Goal: Task Accomplishment & Management: Complete application form

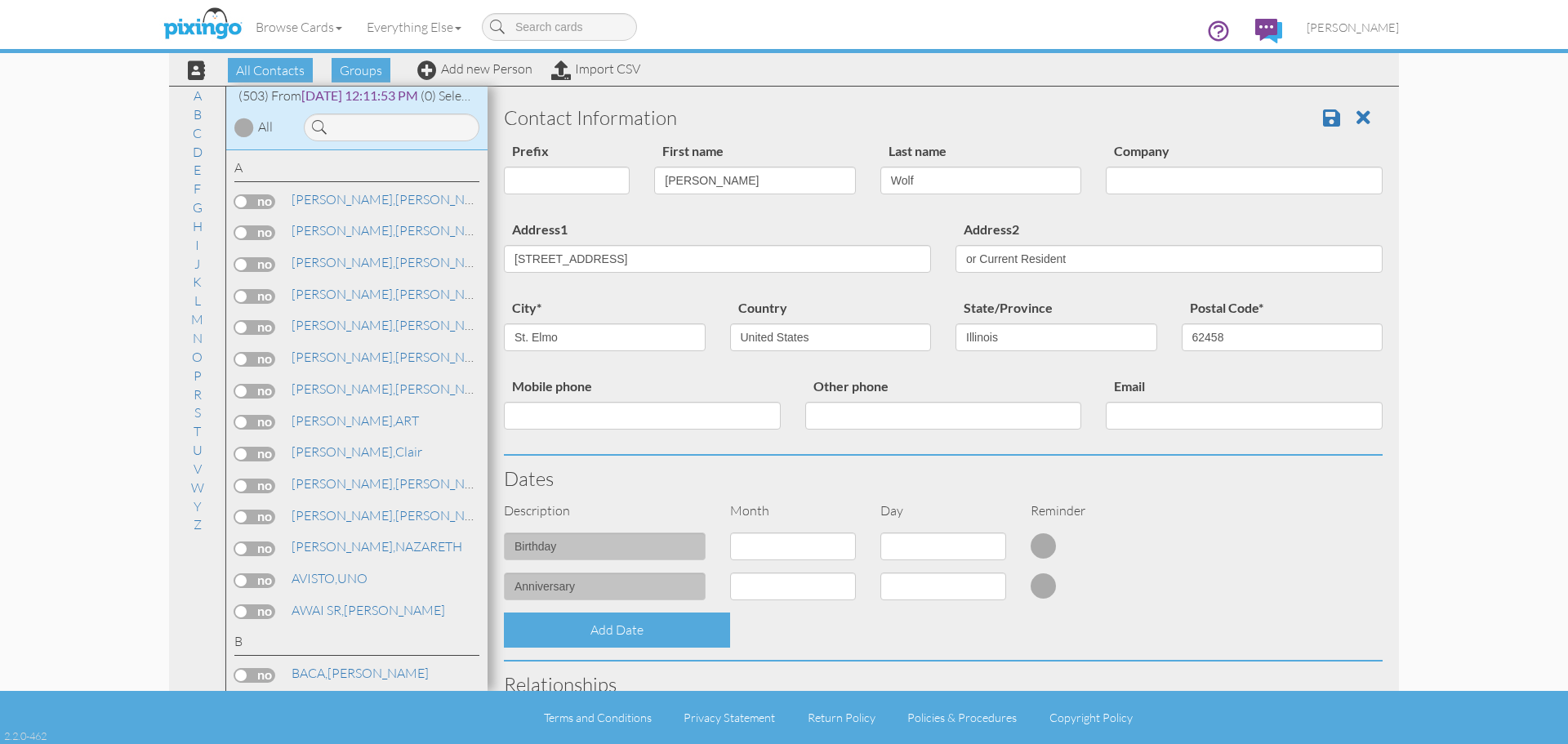
select select "object:9626"
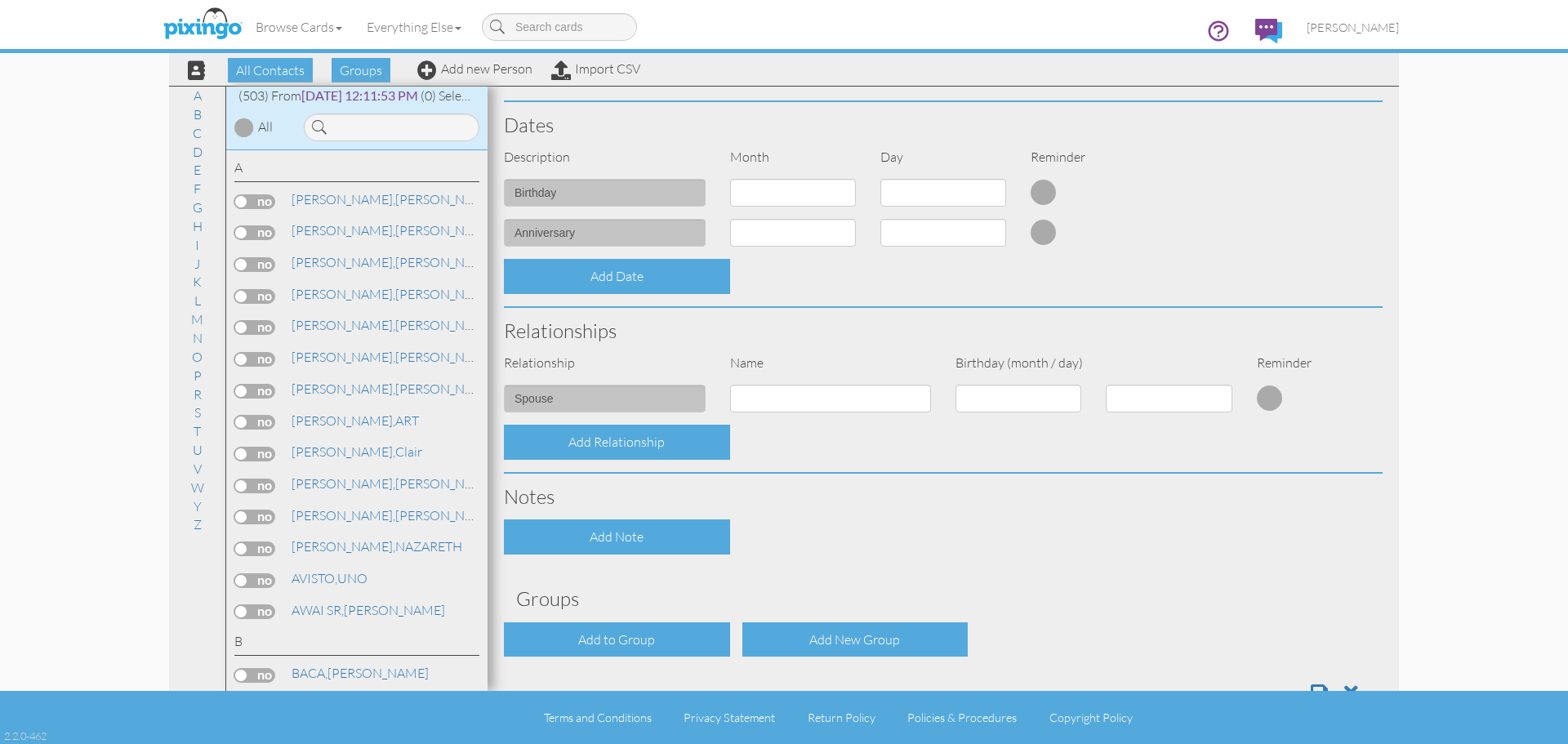
scroll to position [403, 0]
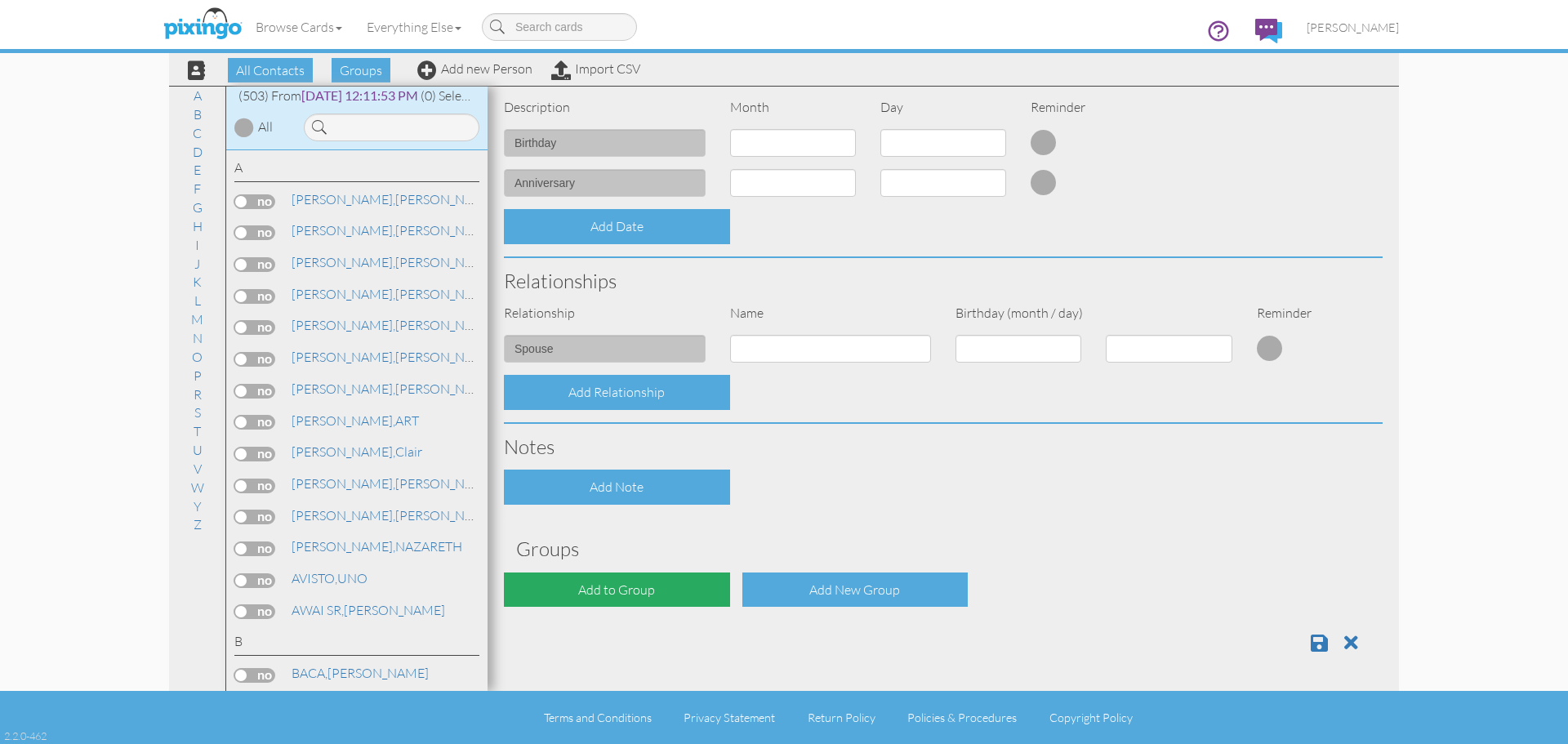
type input "or Current Resident"
click at [633, 591] on div "Add to Group" at bounding box center [617, 590] width 227 height 35
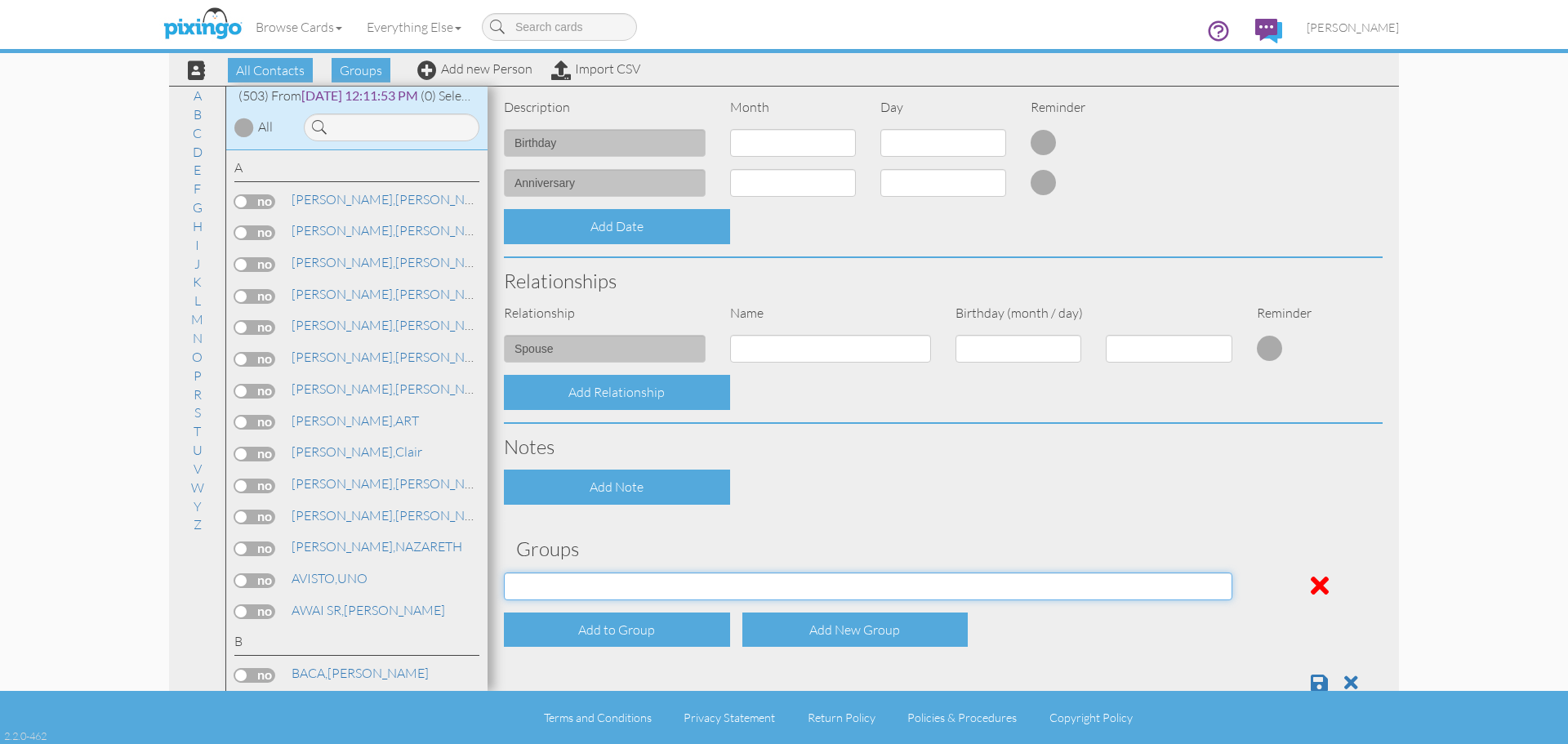
click at [1214, 585] on select "[DATE] 02:23:36 AM [DATE] 02:24:33 AM [DATE] 12:35:57 AM [DATE] 12:11:53 PM [DA…" at bounding box center [869, 586] width 729 height 28
select select "object:9673"
click at [504, 572] on select "[DATE] 02:23:36 AM [DATE] 02:24:33 AM [DATE] 12:35:57 AM [DATE] 12:11:53 PM [DA…" at bounding box center [869, 586] width 729 height 28
click at [1311, 686] on span at bounding box center [1319, 682] width 17 height 19
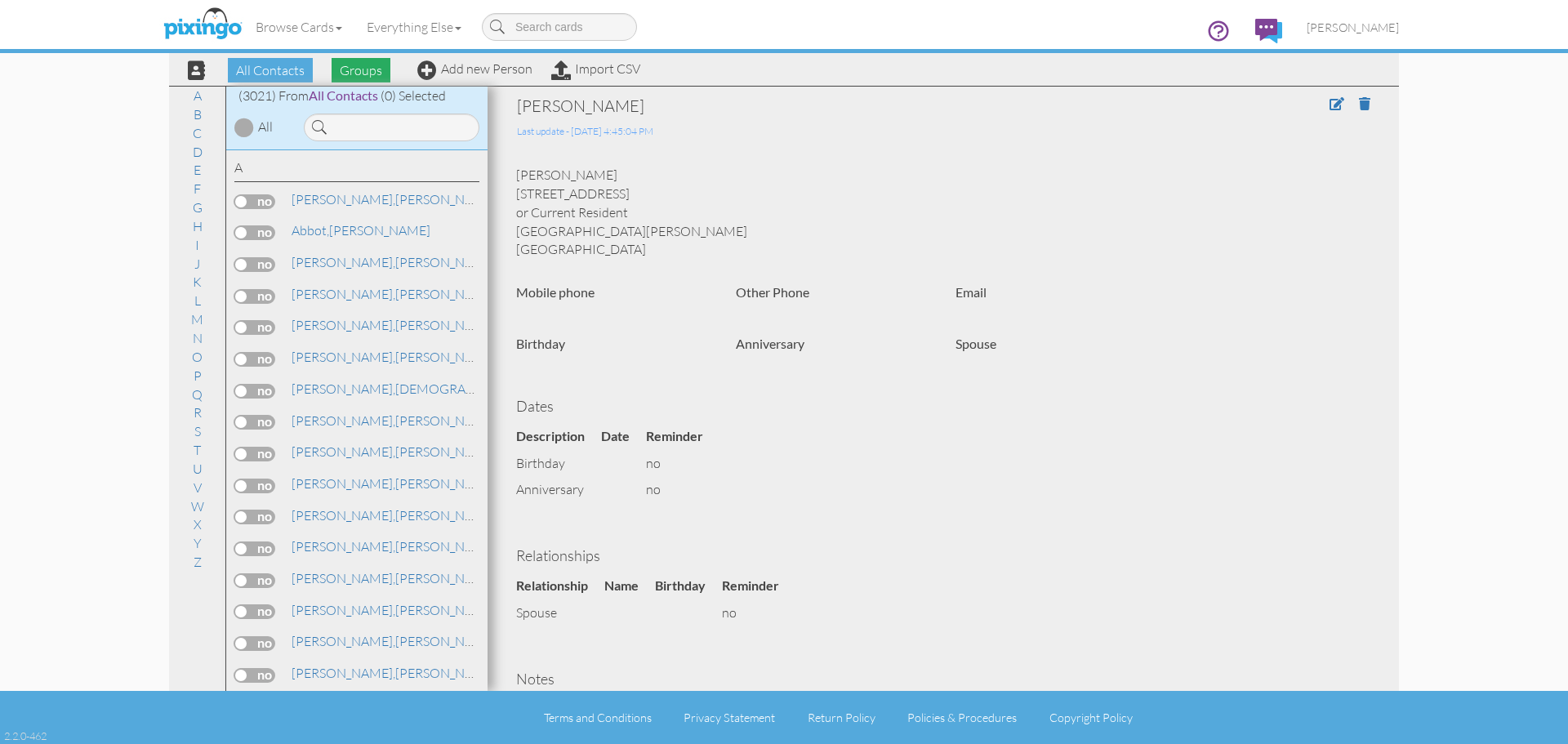
click at [369, 72] on span "Groups" at bounding box center [361, 69] width 59 height 24
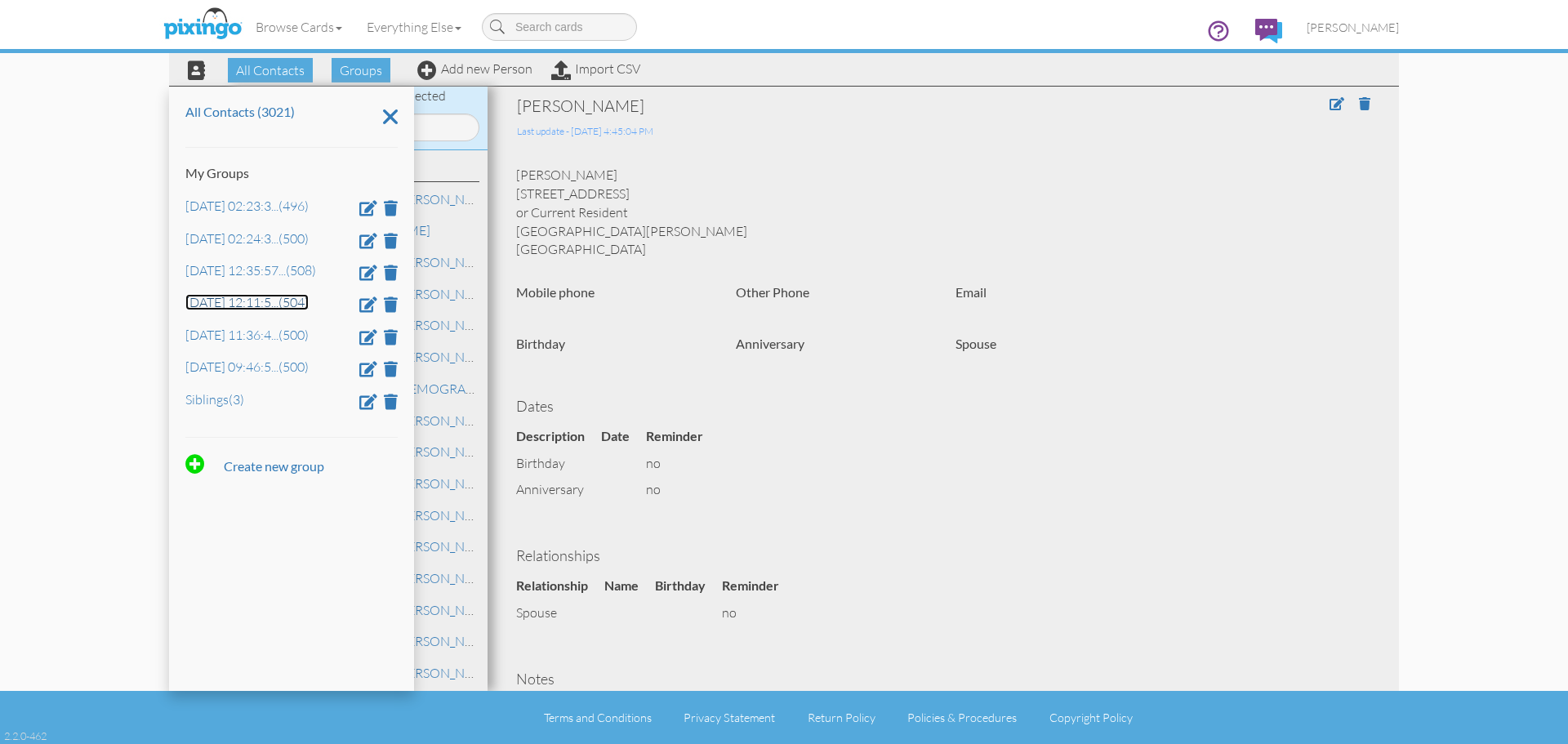
click at [227, 306] on link "[DATE] 12:11:5 ... (504)" at bounding box center [247, 302] width 123 height 16
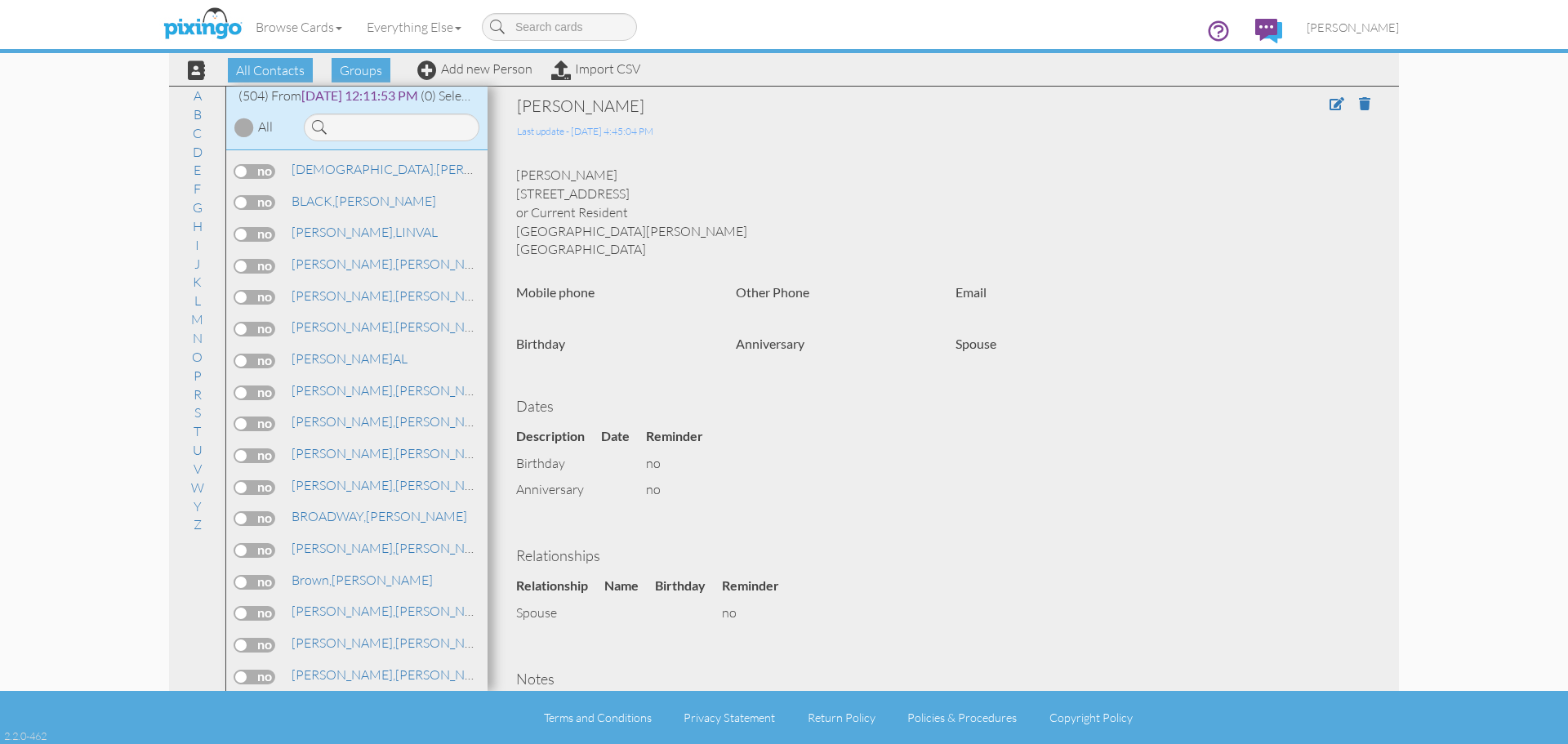
scroll to position [1076, 0]
click at [515, 72] on link "Add new Person" at bounding box center [474, 68] width 115 height 16
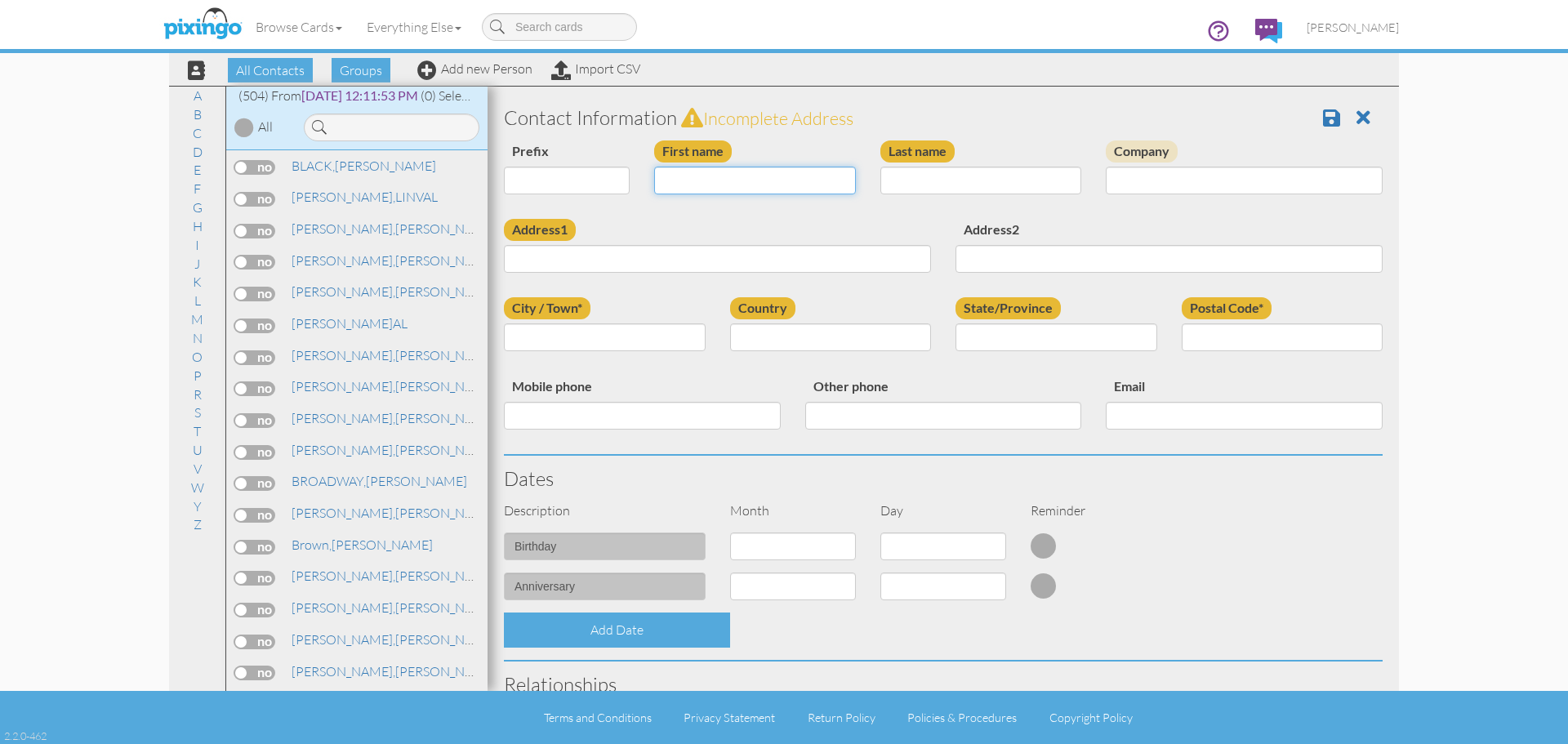
click at [724, 189] on input "First name" at bounding box center [754, 180] width 202 height 28
type input "Damara"
click at [947, 175] on input "Last name" at bounding box center [981, 180] width 202 height 28
type input "Smithfoster"
click at [723, 262] on input "Address1" at bounding box center [717, 258] width 427 height 28
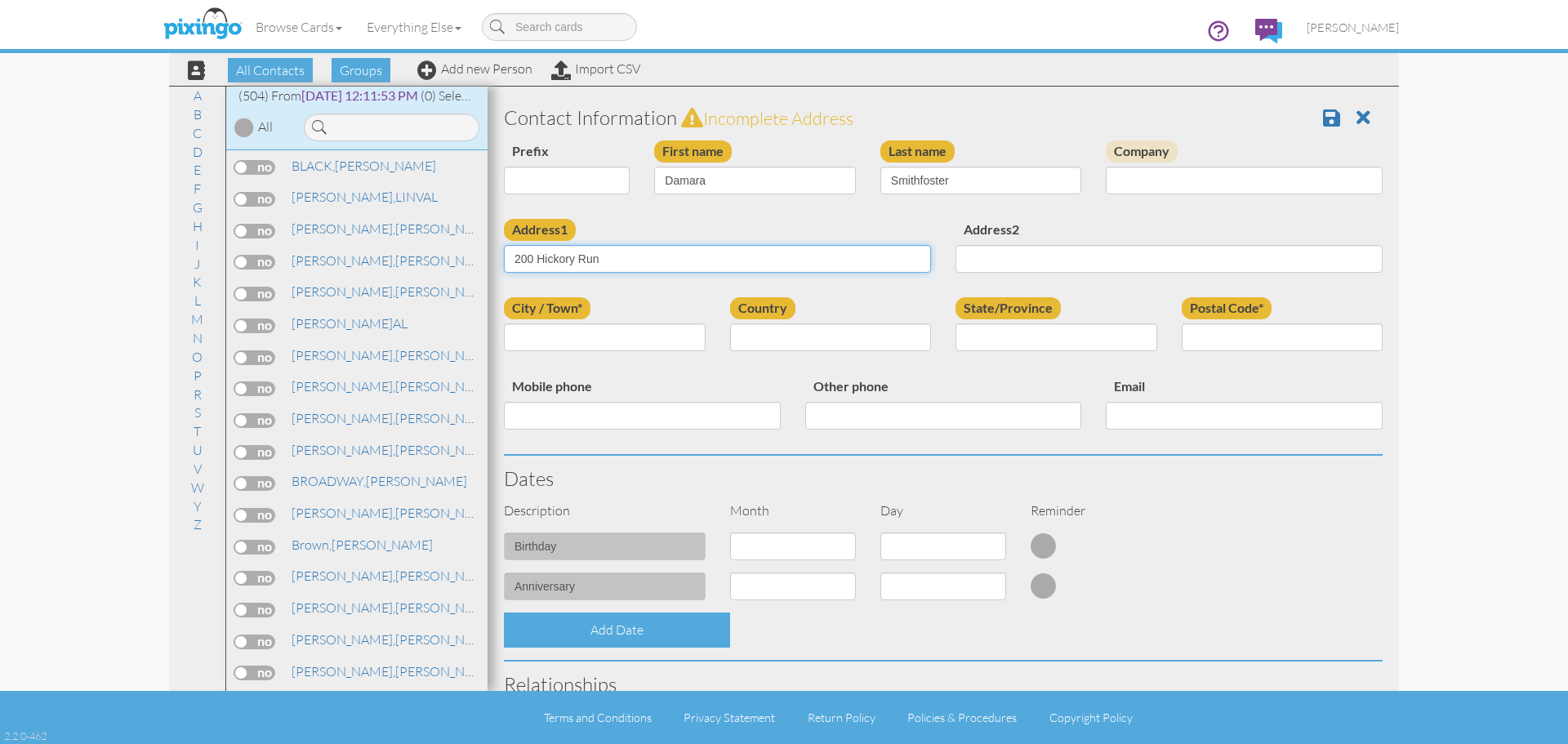
type input "200 Hickory Run"
click at [997, 258] on input "Address2" at bounding box center [1169, 258] width 427 height 28
type input "or Current Resident"
click at [600, 342] on input "City / Town*" at bounding box center [605, 336] width 202 height 28
click at [528, 333] on input "LaVernia" at bounding box center [605, 336] width 202 height 28
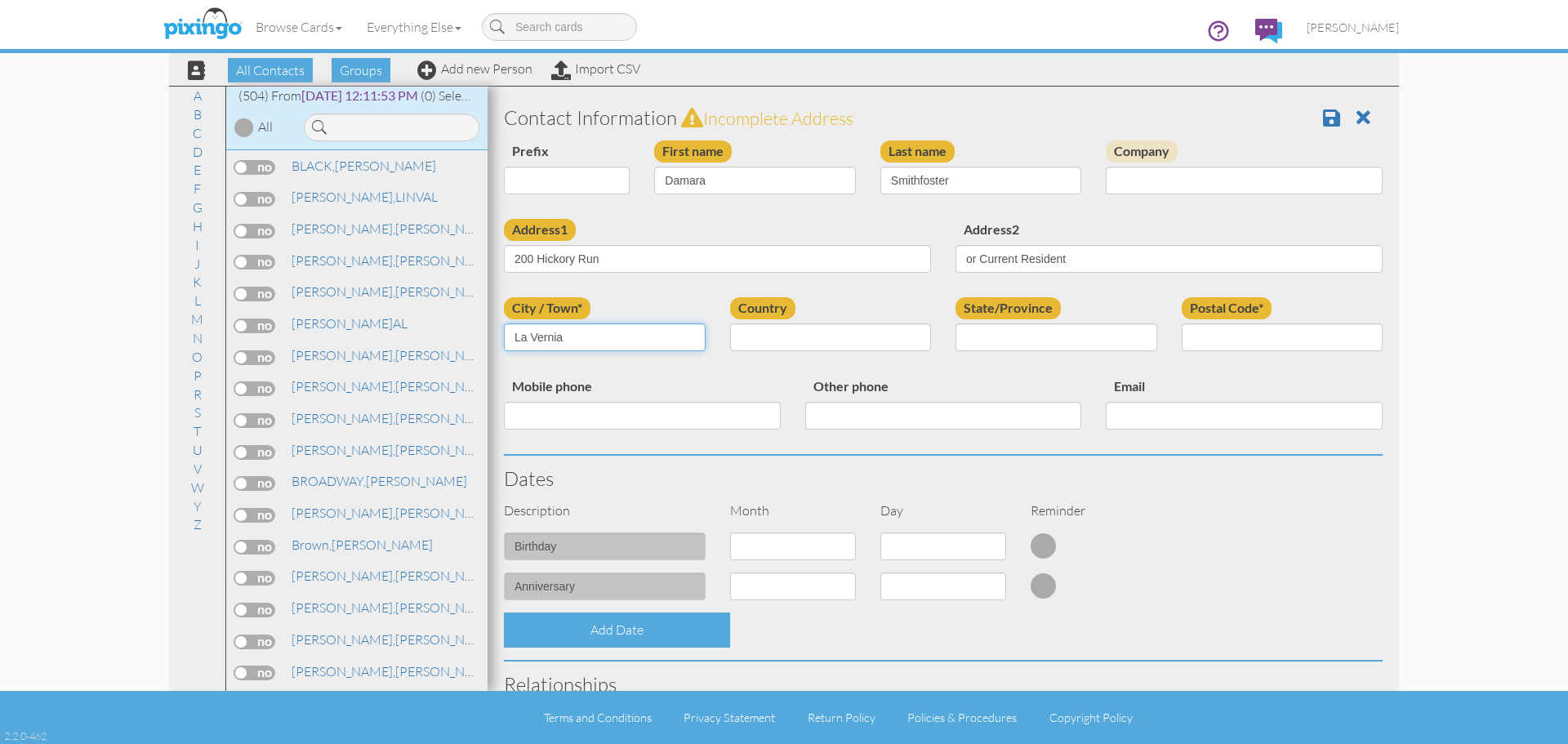
type input "La Vernia"
click at [906, 339] on select "[GEOGRAPHIC_DATA] -------------- [GEOGRAPHIC_DATA] [GEOGRAPHIC_DATA] [GEOGRAPHI…" at bounding box center [830, 336] width 202 height 28
select select "object:9366"
click at [730, 323] on select "[GEOGRAPHIC_DATA] -------------- [GEOGRAPHIC_DATA] [GEOGRAPHIC_DATA] [GEOGRAPHI…" at bounding box center [830, 336] width 202 height 28
click at [1140, 335] on select "AA (Military) AE (Military) [US_STATE] [US_STATE] [US_STATE] AP (Military) [US_…" at bounding box center [1056, 336] width 202 height 28
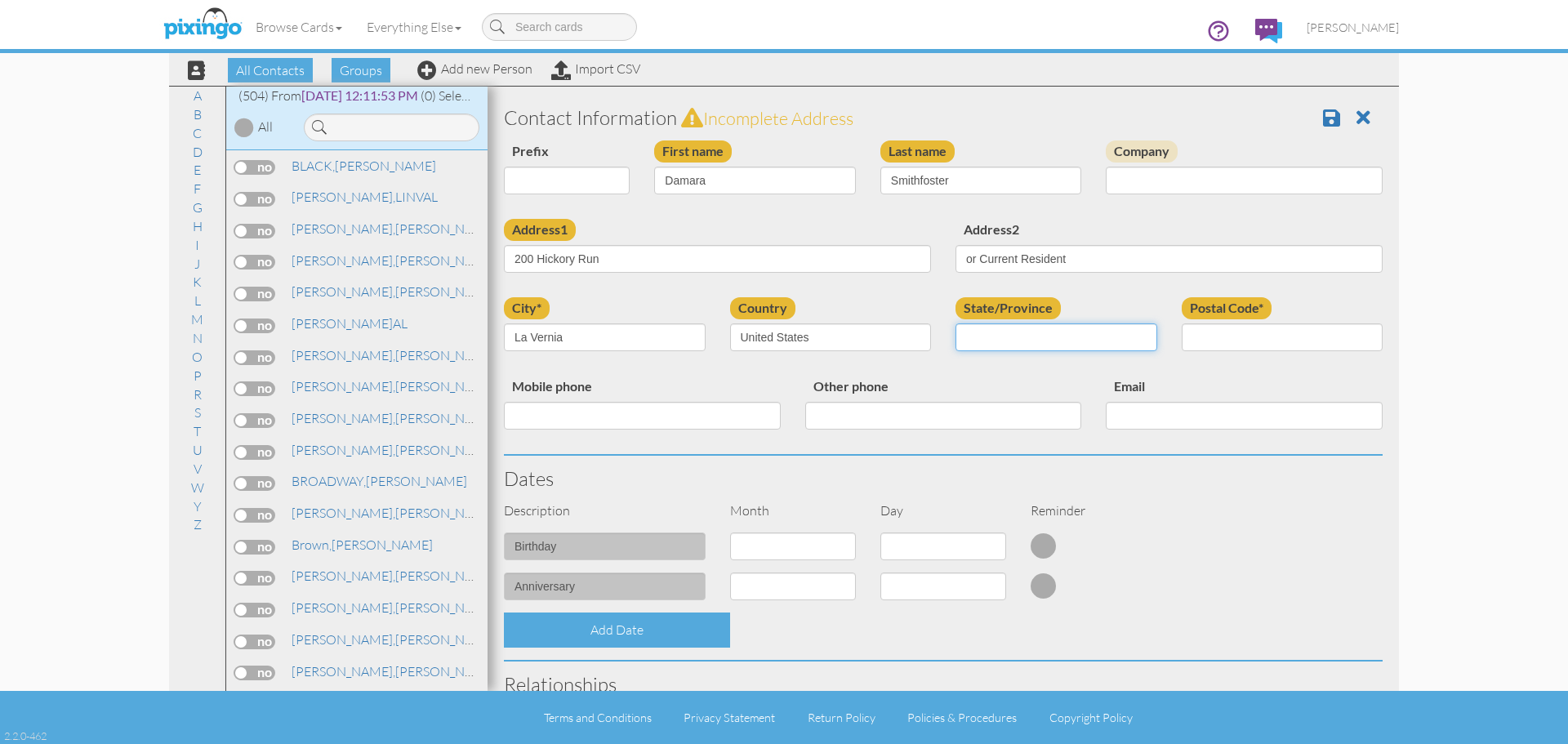
select select "object:9664"
click at [956, 323] on select "AA (Military) AE (Military) [US_STATE] [US_STATE] [US_STATE] AP (Military) [US_…" at bounding box center [1056, 336] width 202 height 28
click at [1209, 333] on input "Postal Code*" at bounding box center [1283, 336] width 202 height 28
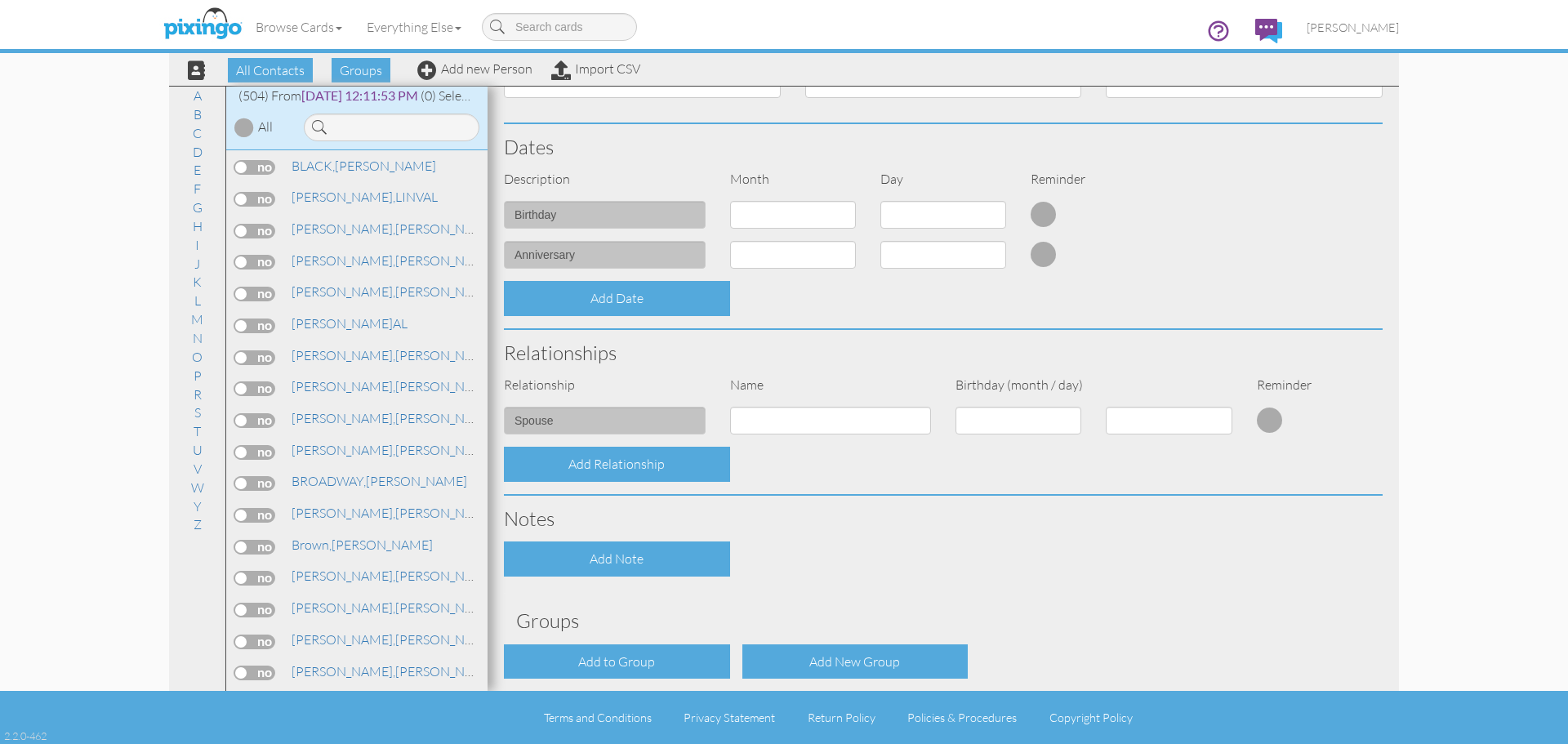
scroll to position [403, 0]
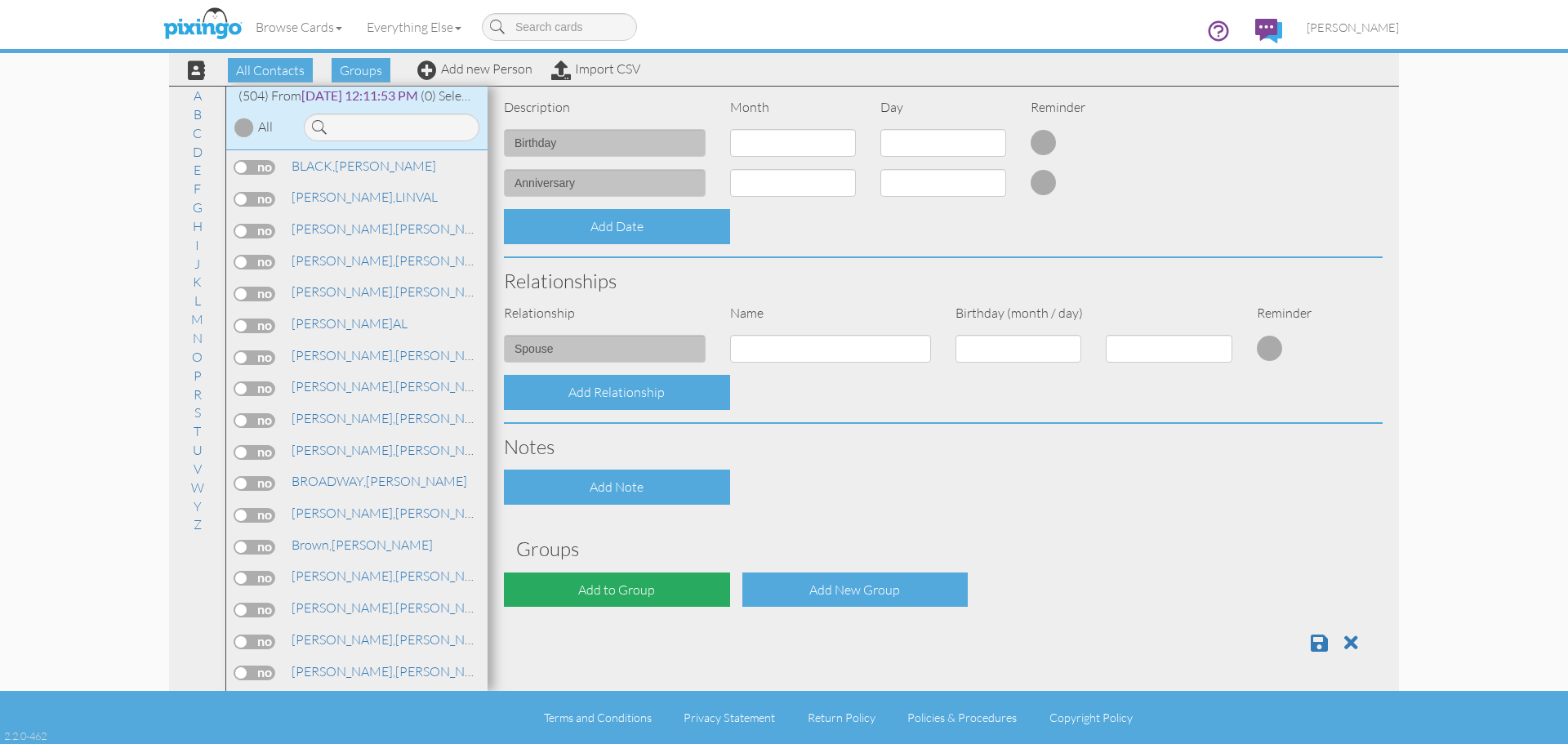
type input "78121-4584"
click at [630, 590] on div "Add to Group" at bounding box center [617, 590] width 227 height 35
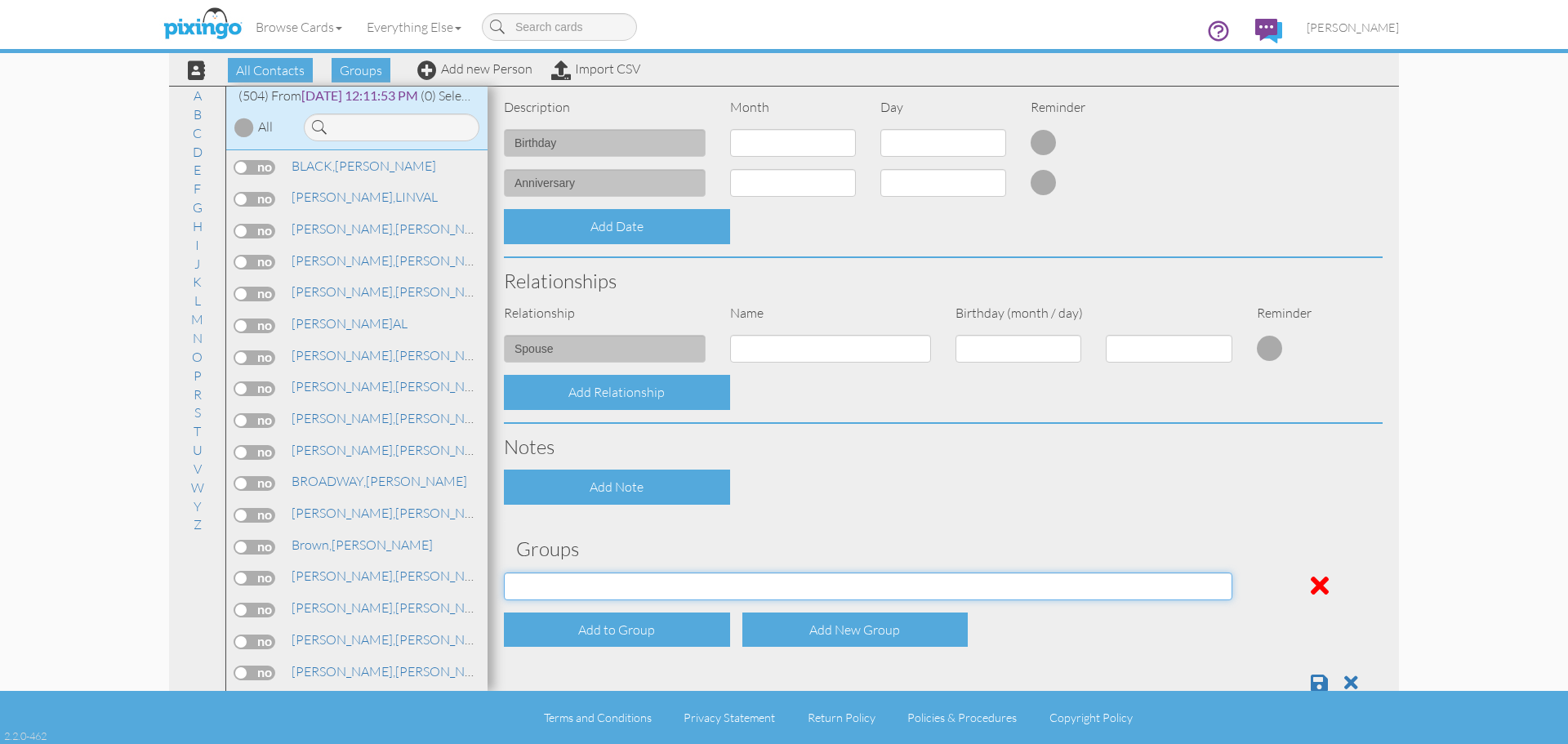
click at [1211, 589] on select "[DATE] 02:23:36 AM [DATE] 02:24:33 AM [DATE] 12:35:57 AM [DATE] 12:11:53 PM [DA…" at bounding box center [869, 586] width 729 height 28
select select "object:9677"
click at [504, 572] on select "[DATE] 02:23:36 AM [DATE] 02:24:33 AM [DATE] 12:35:57 AM [DATE] 12:11:53 PM [DA…" at bounding box center [869, 586] width 729 height 28
click at [1311, 680] on span at bounding box center [1319, 682] width 17 height 19
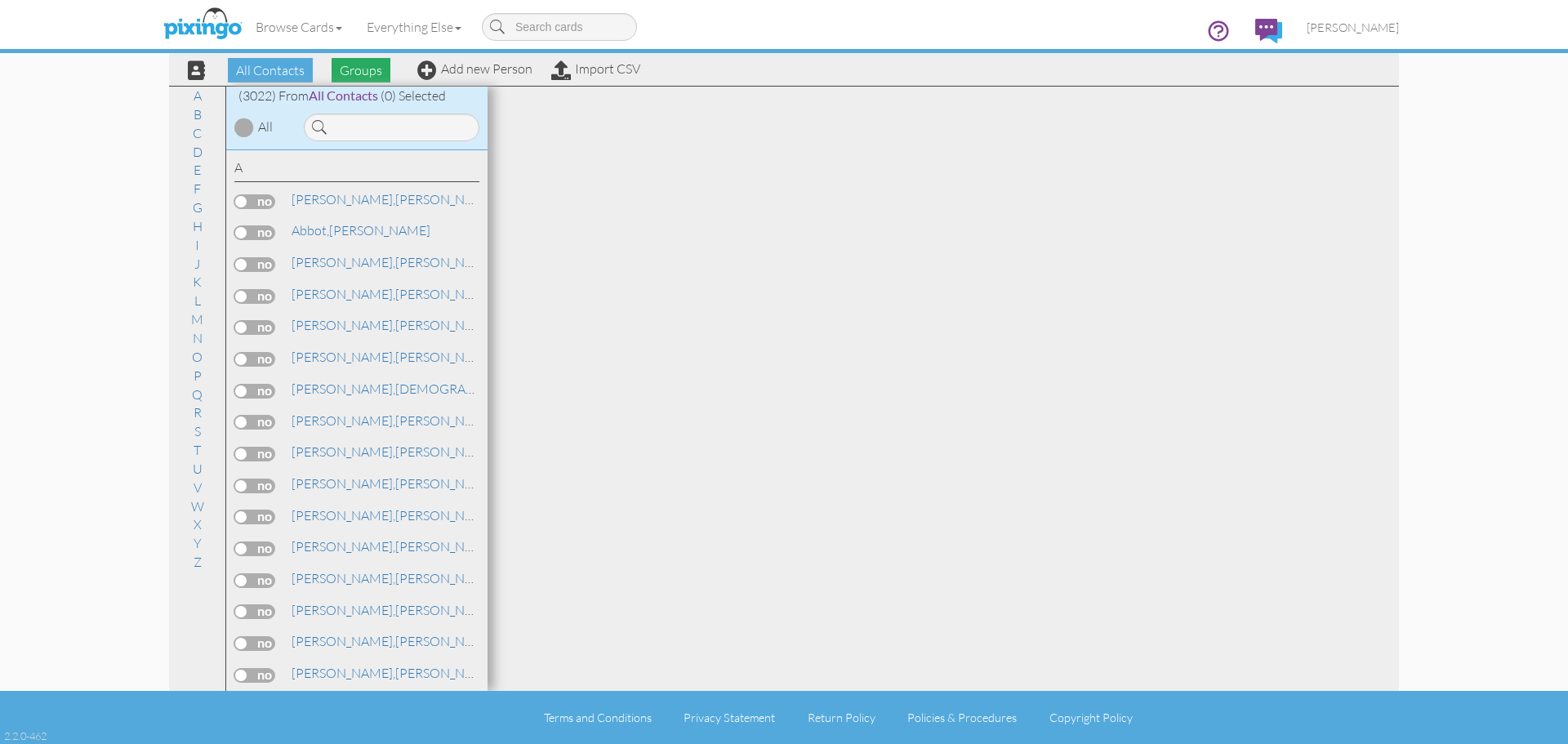
click at [364, 75] on span "Groups" at bounding box center [361, 69] width 59 height 24
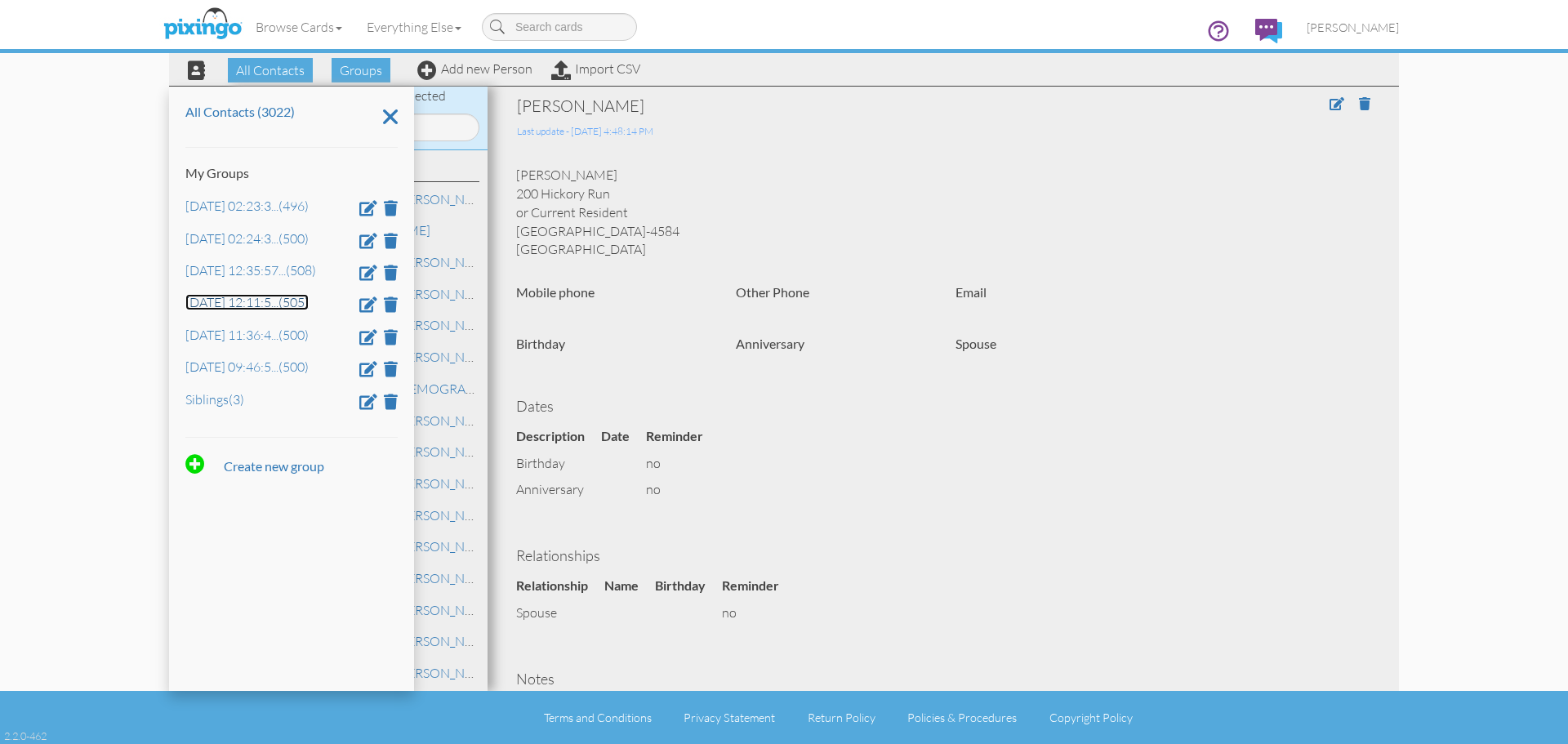
click at [271, 299] on span "..." at bounding box center [275, 302] width 8 height 16
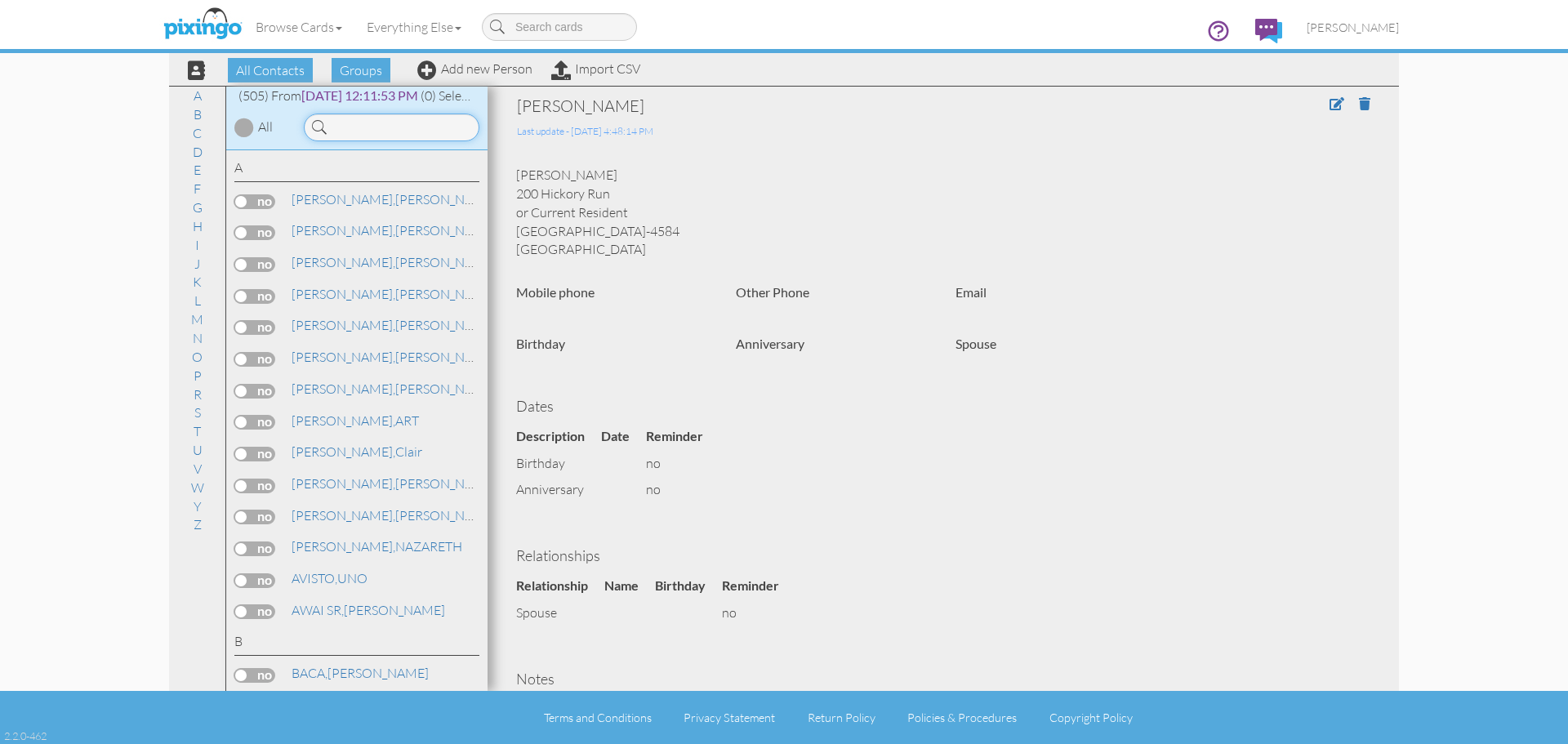
click at [343, 122] on input at bounding box center [392, 127] width 176 height 28
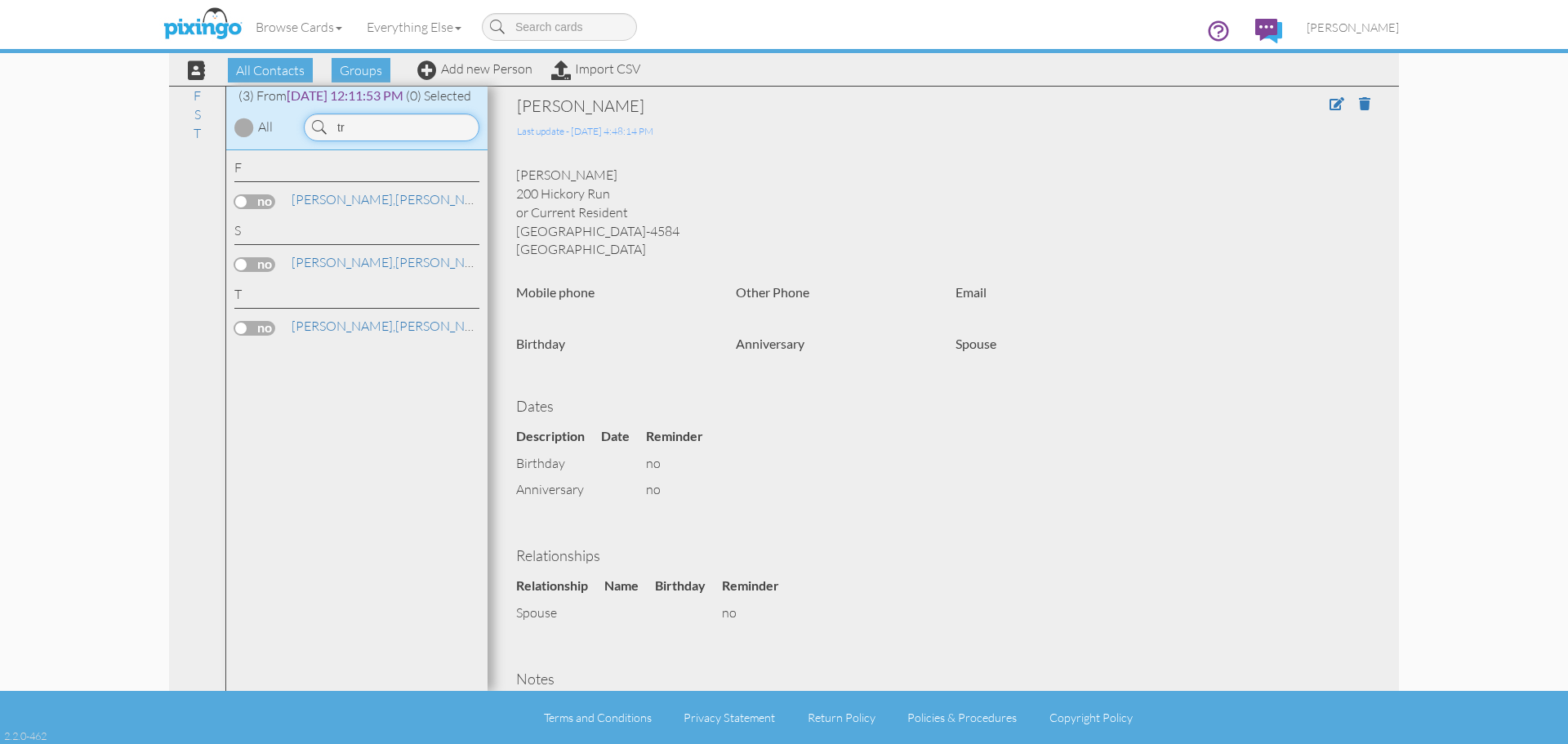
type input "t"
